Goal: Communication & Community: Ask a question

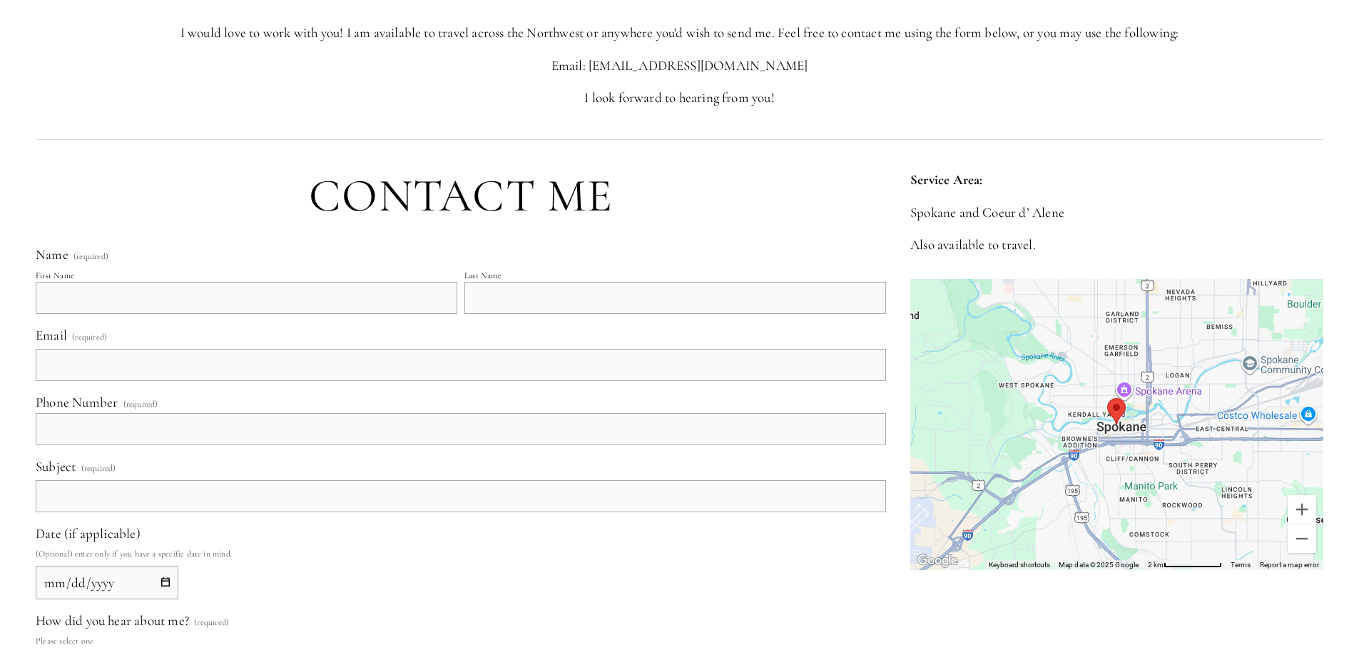
scroll to position [358, 0]
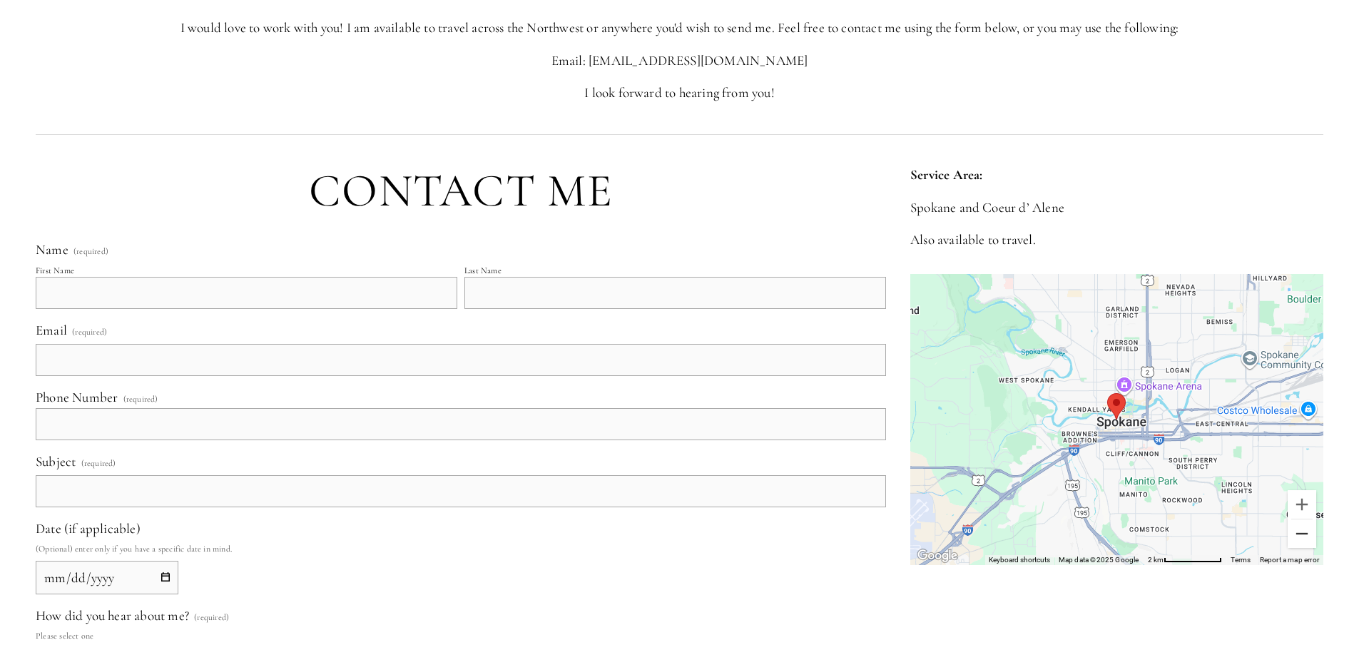
click at [1302, 534] on button "Zoom out" at bounding box center [1301, 533] width 29 height 29
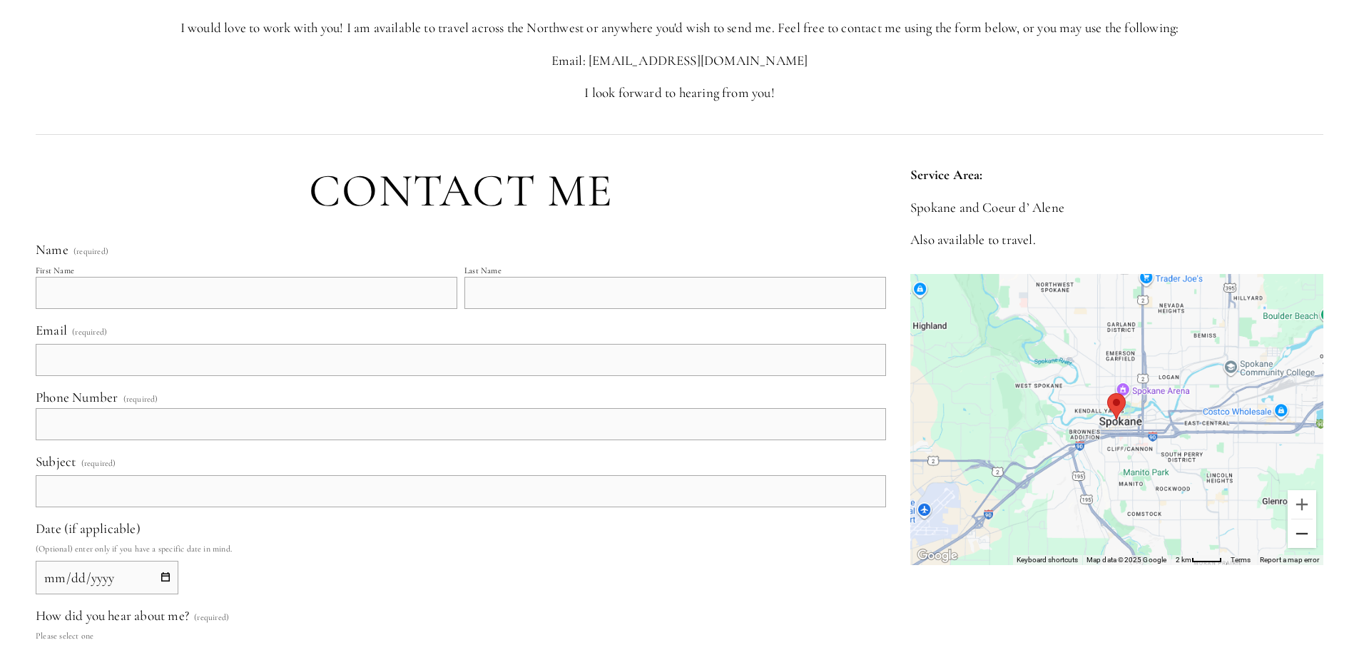
click at [1302, 534] on button "Zoom out" at bounding box center [1301, 533] width 29 height 29
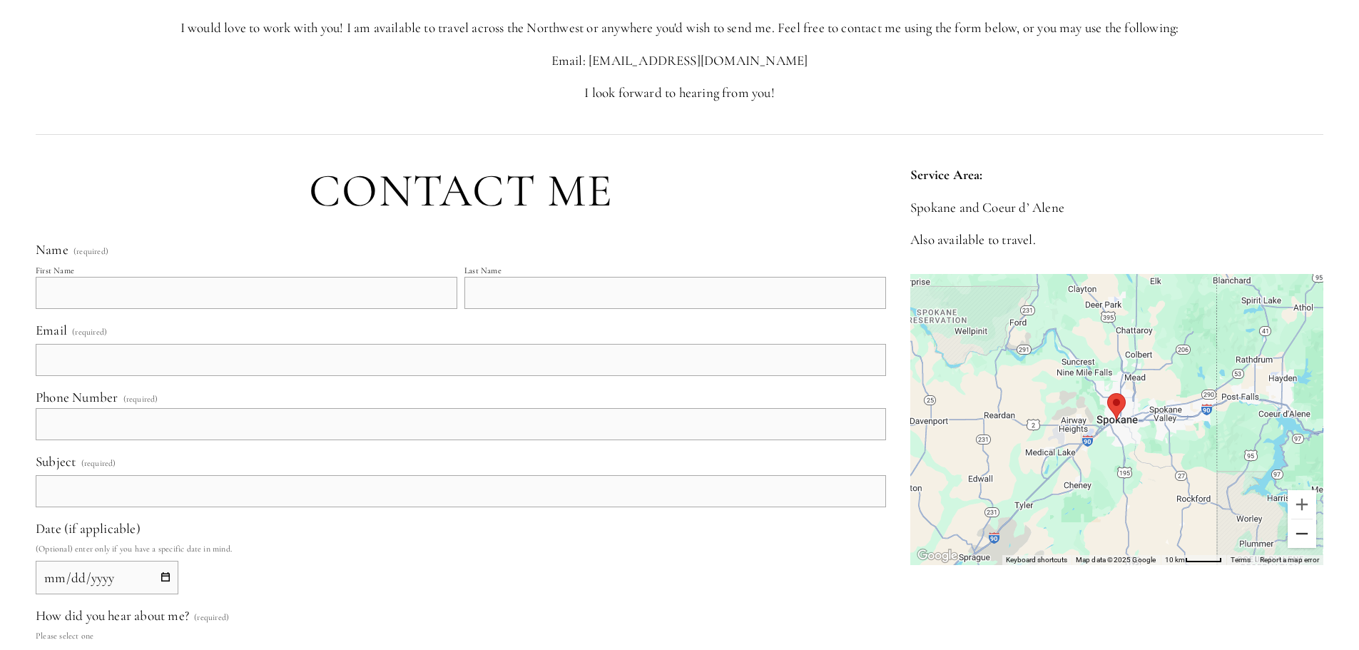
click at [1302, 534] on button "Zoom out" at bounding box center [1301, 533] width 29 height 29
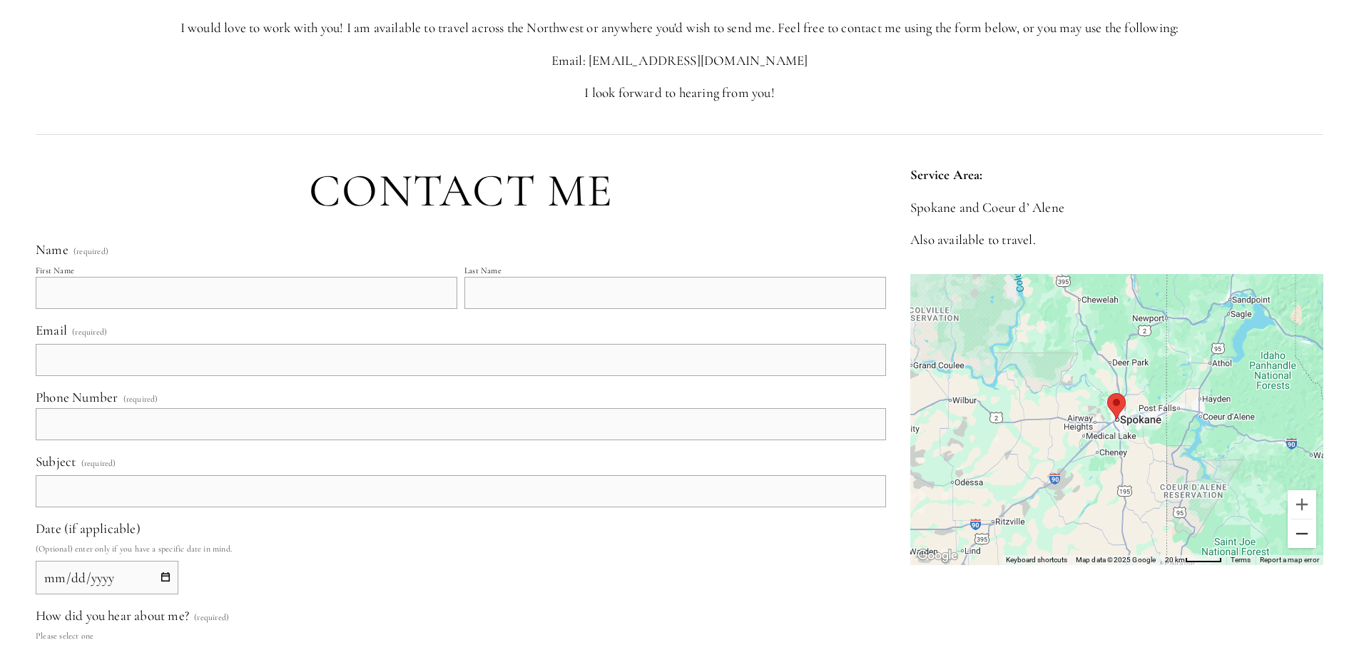
click at [1302, 534] on button "Zoom out" at bounding box center [1301, 533] width 29 height 29
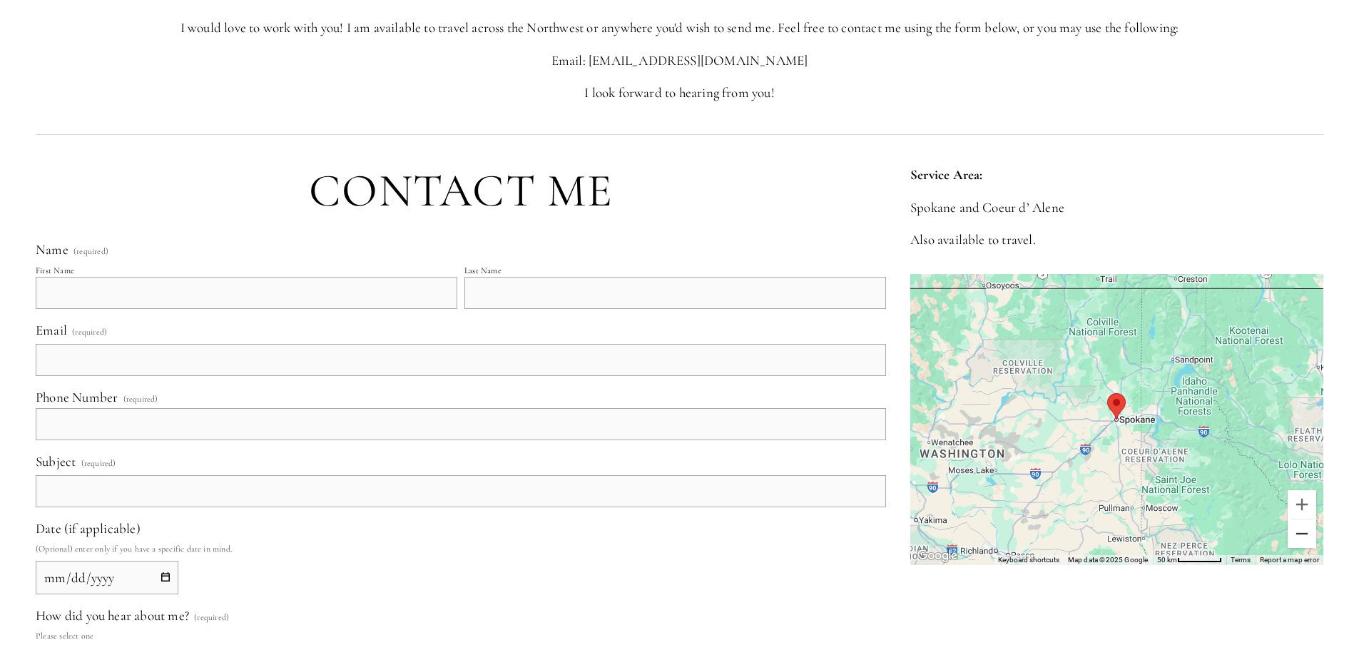
click at [1302, 534] on button "Zoom out" at bounding box center [1301, 533] width 29 height 29
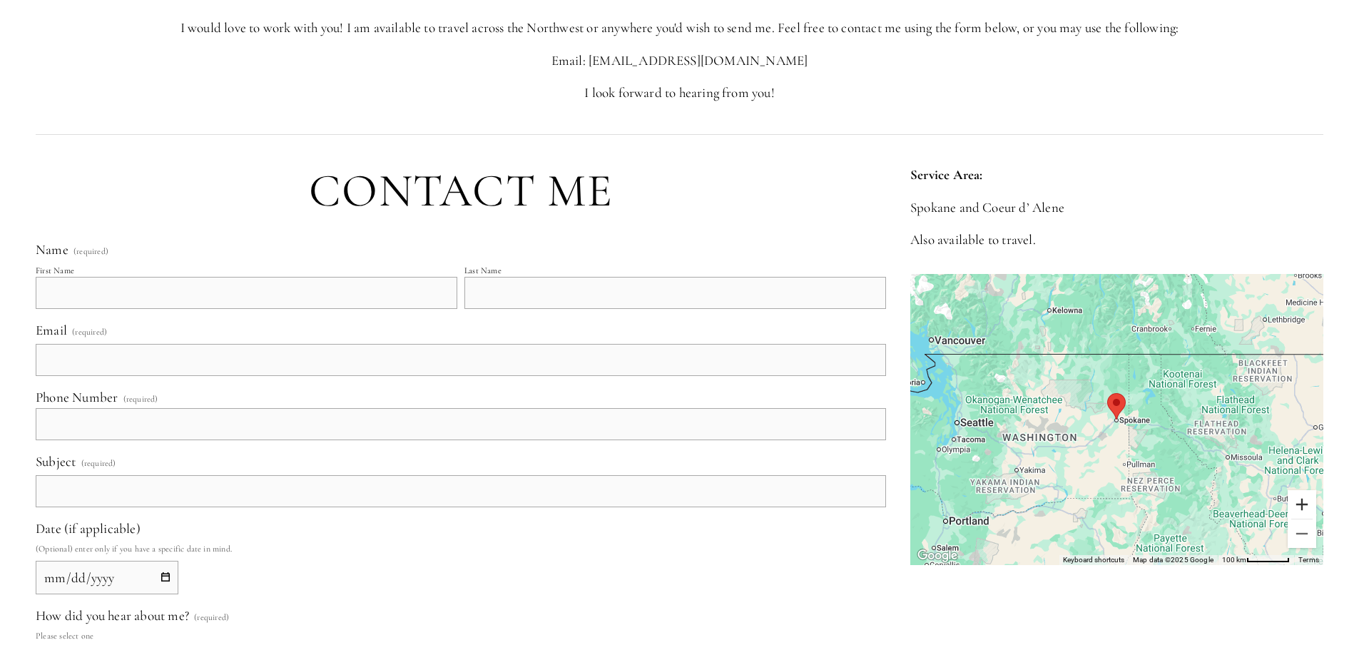
click at [1299, 493] on button "Zoom in" at bounding box center [1301, 504] width 29 height 29
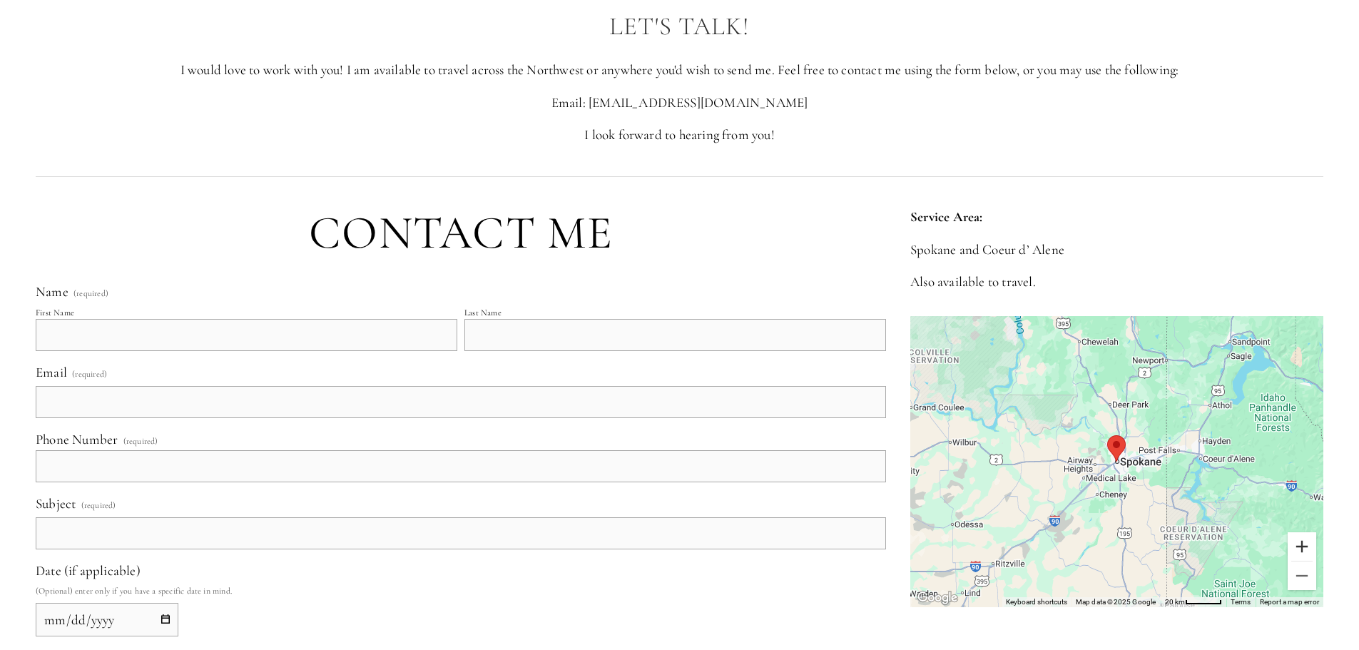
scroll to position [0, 0]
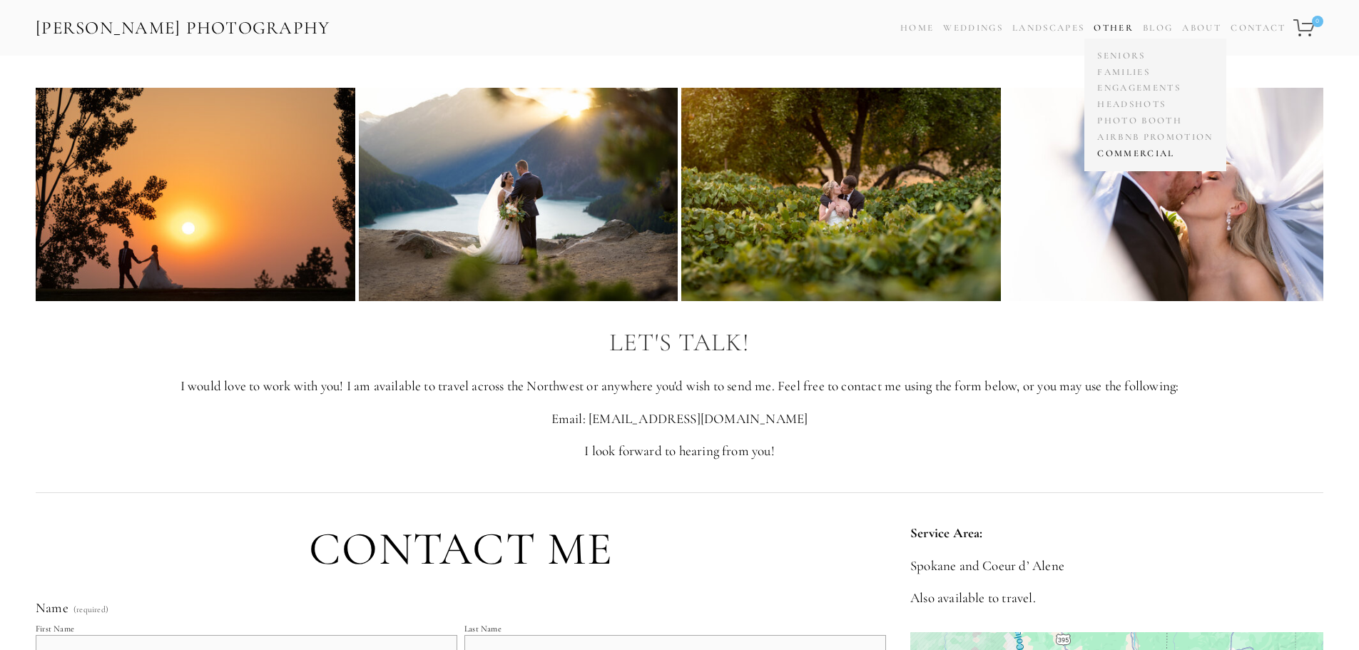
click at [1135, 158] on link "Commercial" at bounding box center [1154, 153] width 123 height 16
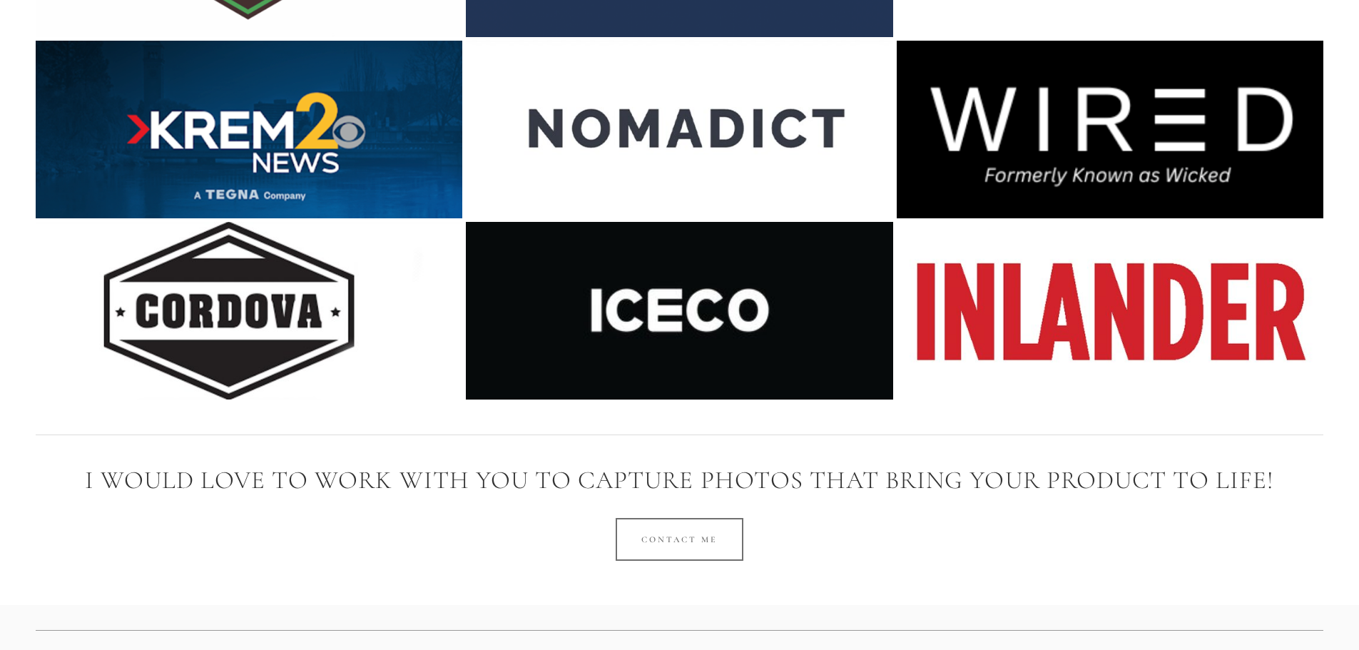
scroll to position [10248, 0]
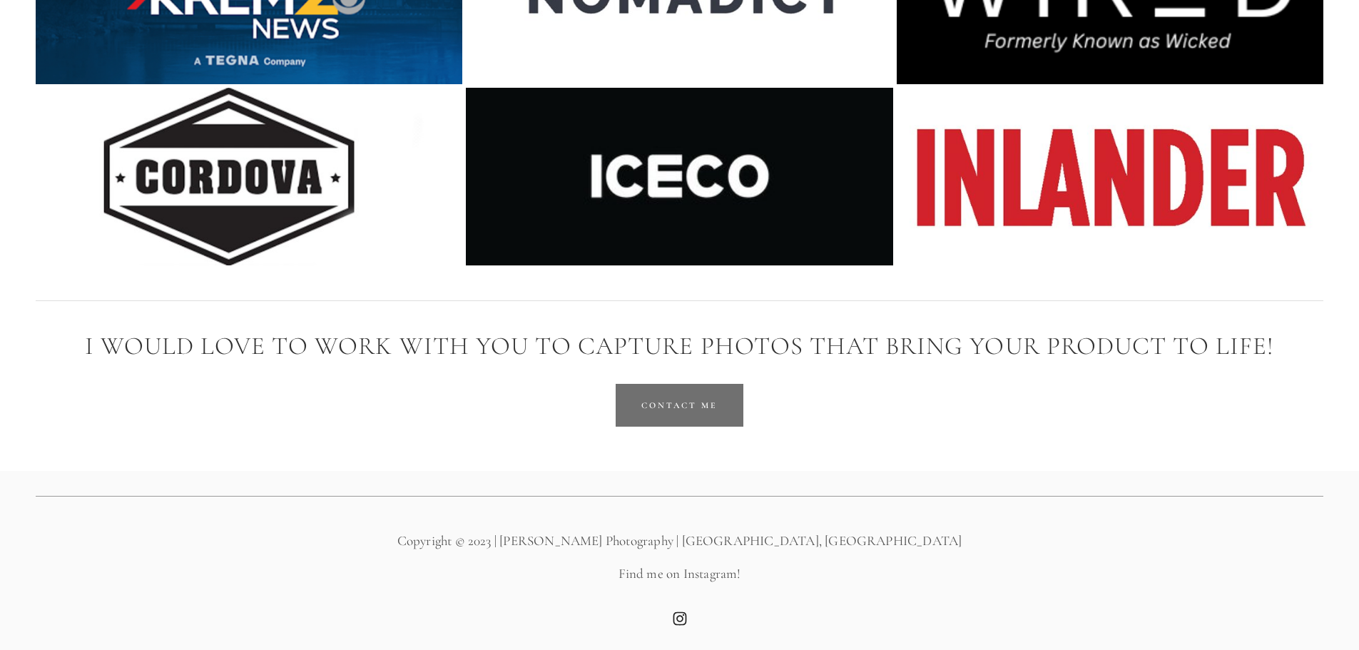
click at [684, 402] on link "Contact Me" at bounding box center [679, 405] width 128 height 43
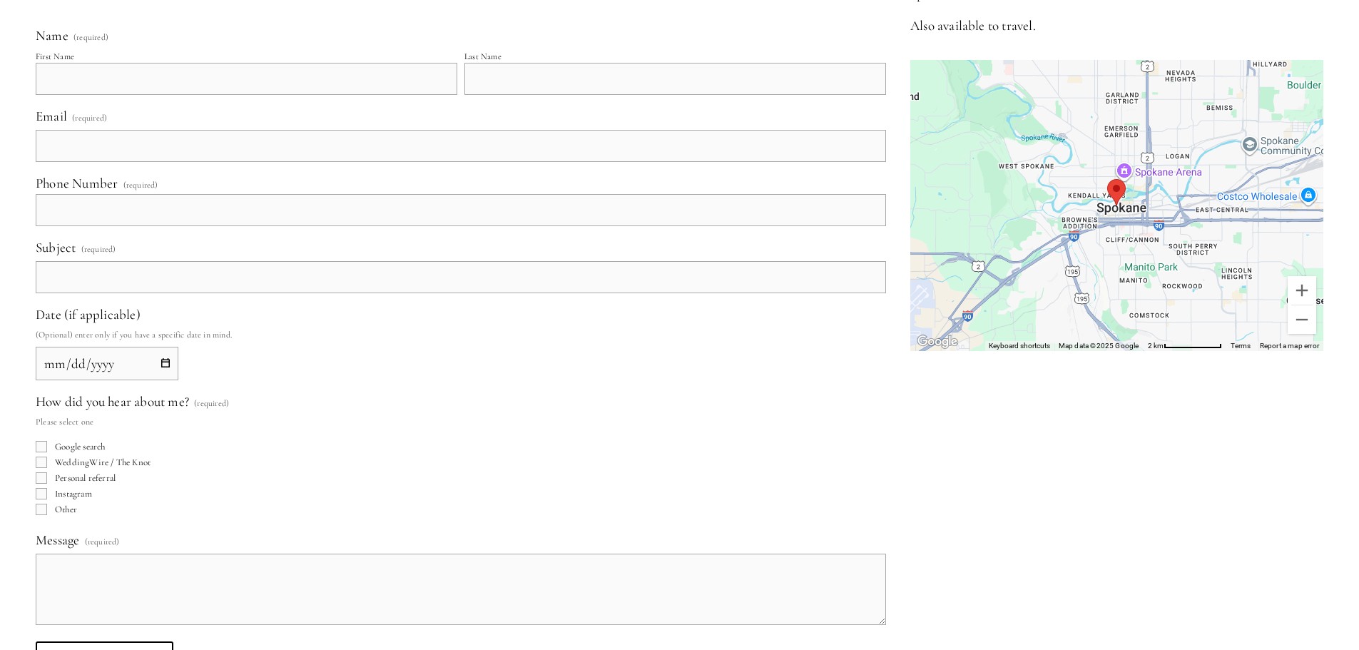
scroll to position [573, 0]
click at [77, 475] on span "Personal referral" at bounding box center [85, 476] width 61 height 11
click at [47, 475] on input "Personal referral" at bounding box center [41, 476] width 11 height 11
checkbox input "true"
click at [161, 361] on input "Date (if applicable)" at bounding box center [107, 363] width 143 height 34
